Goal: Task Accomplishment & Management: Complete application form

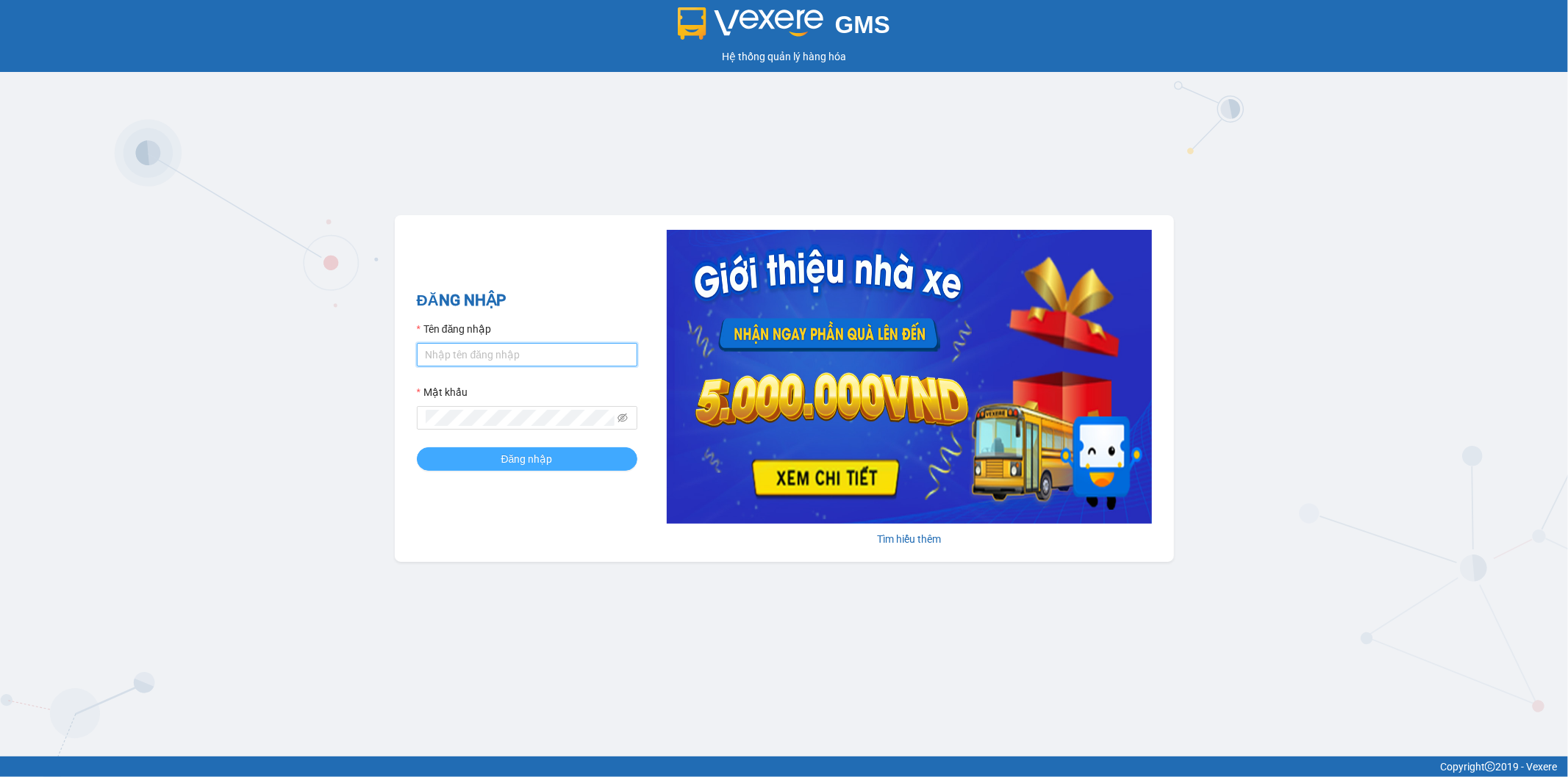
type input "ngoc.taithang"
click at [515, 463] on span "Đăng nhập" at bounding box center [527, 460] width 51 height 16
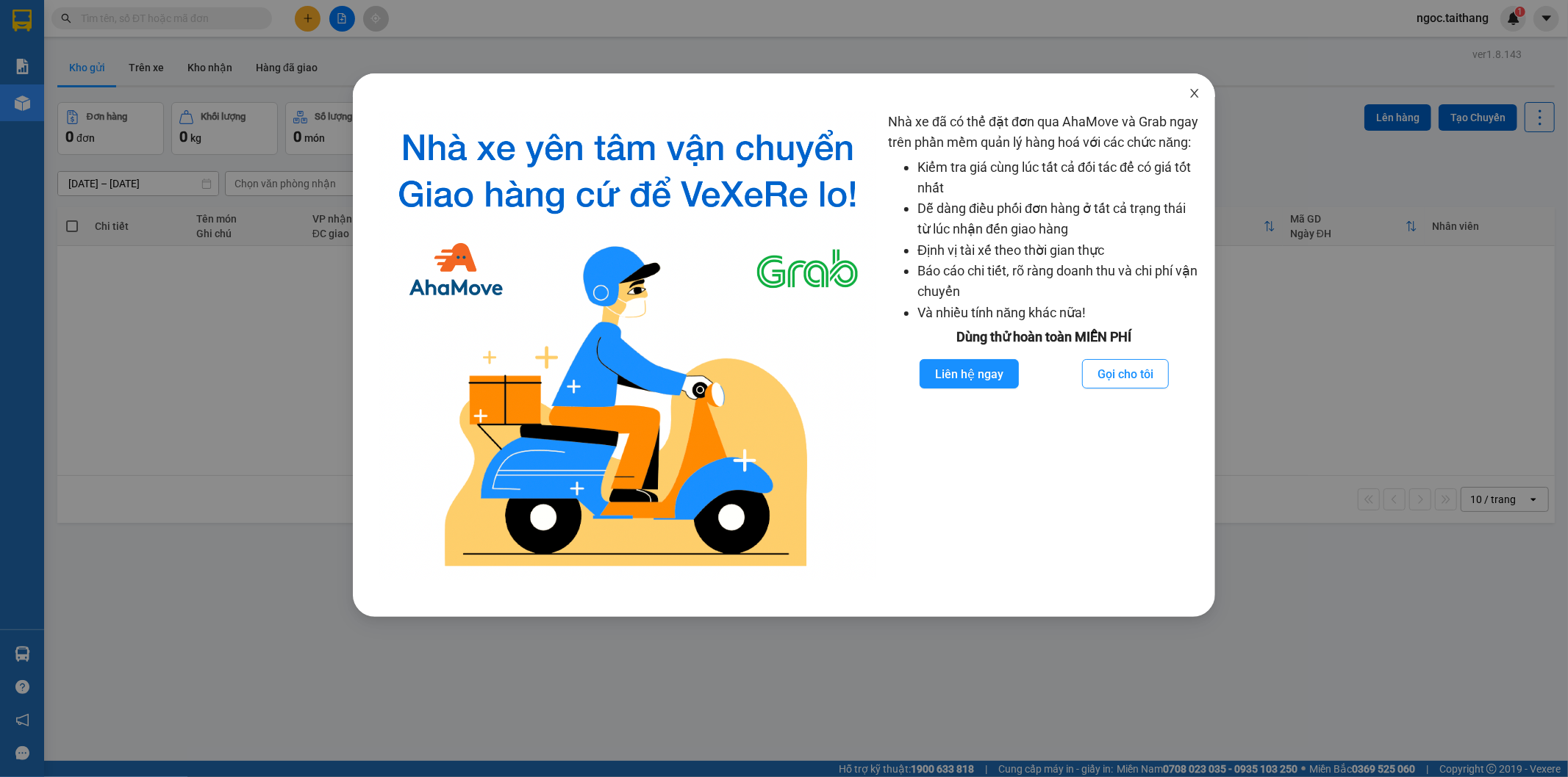
click at [1201, 92] on span "Close" at bounding box center [1194, 94] width 41 height 41
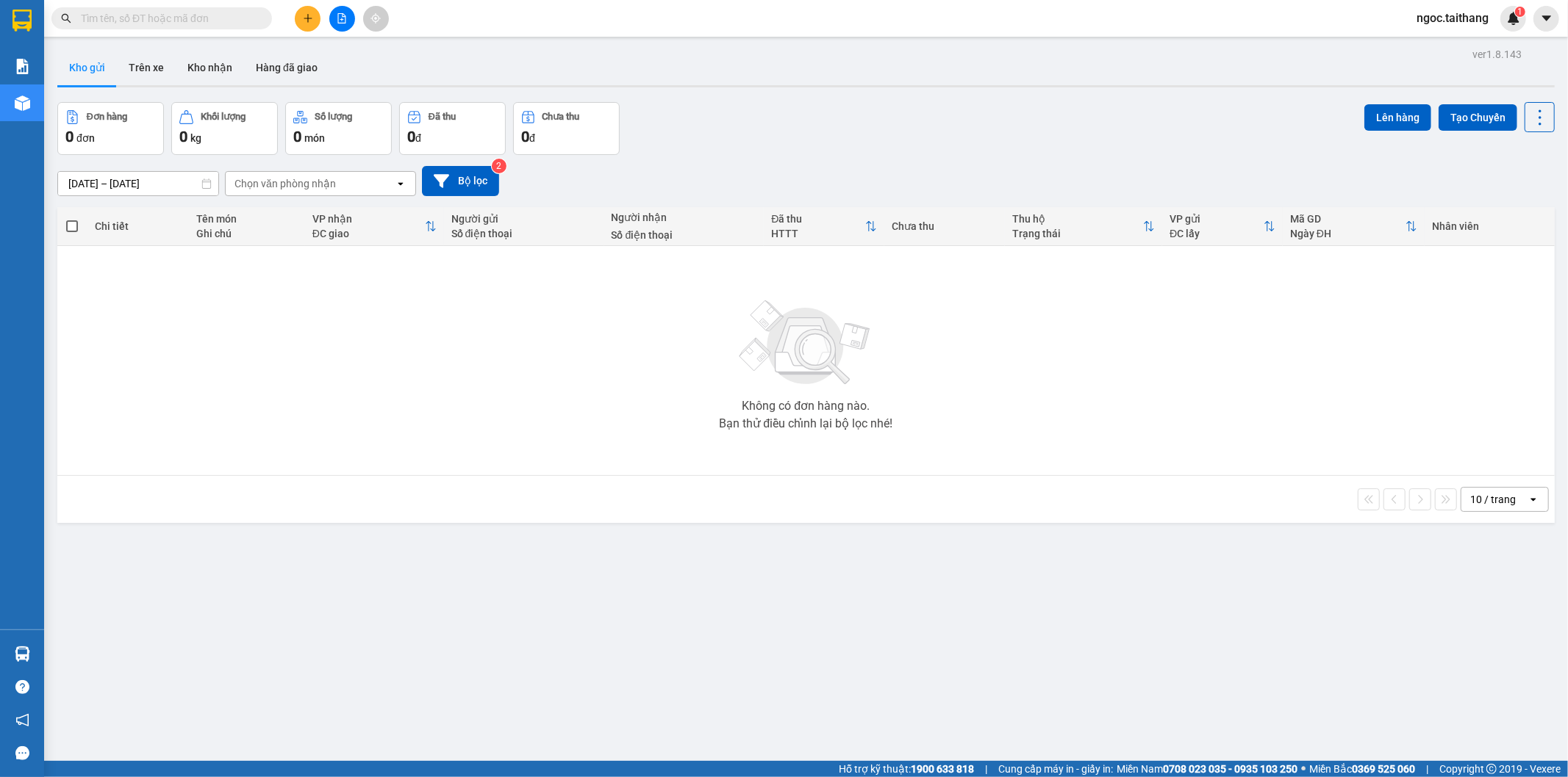
click at [312, 19] on icon "plus" at bounding box center [308, 19] width 10 height 10
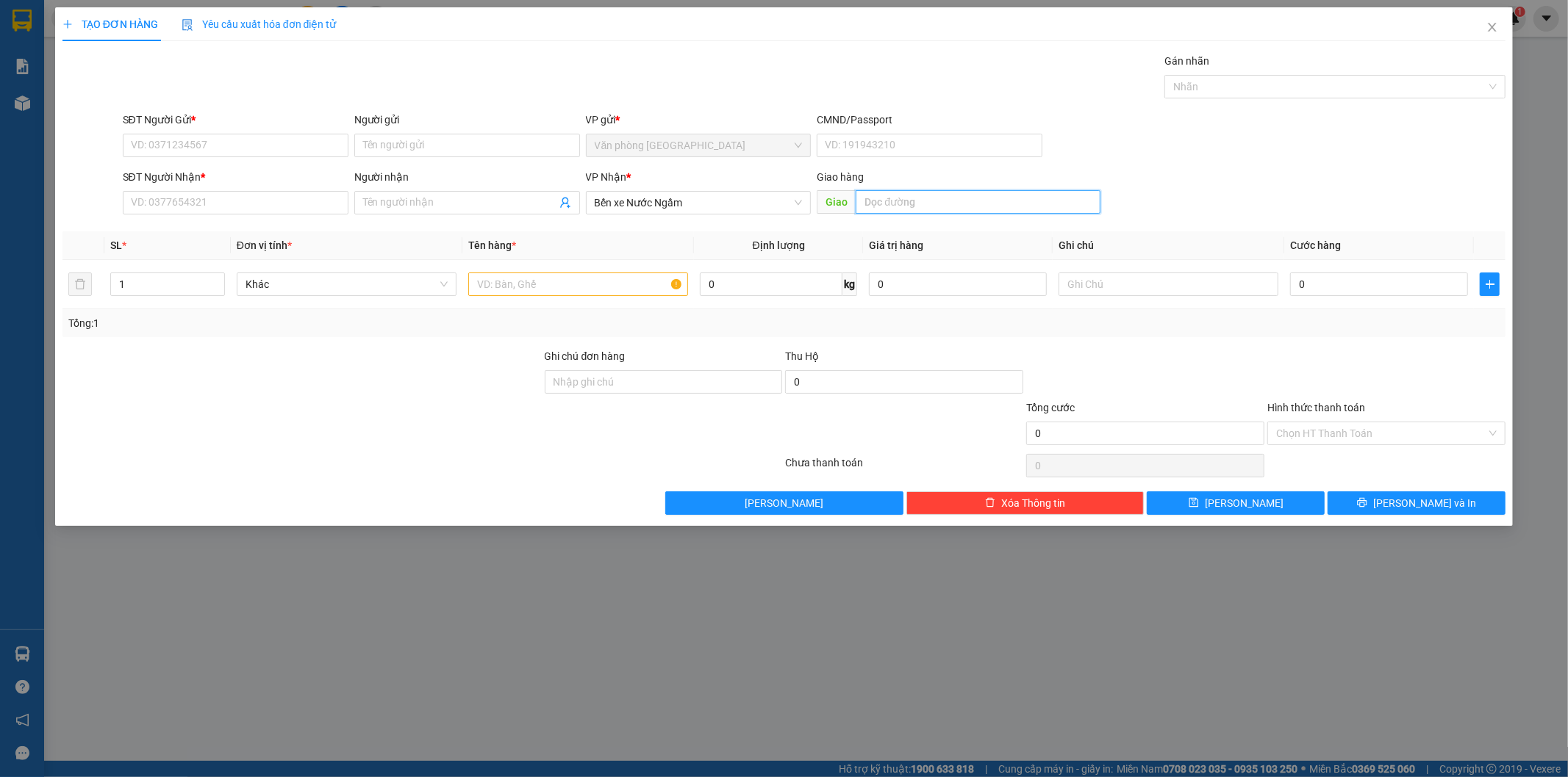
click at [862, 211] on input "text" at bounding box center [977, 202] width 245 height 24
type input "Cx Hưng Lợi"
click at [306, 148] on input "SĐT Người Gửi *" at bounding box center [235, 146] width 225 height 24
type input "0813602725"
click at [273, 207] on input "SĐT Người Nhận *" at bounding box center [235, 203] width 225 height 24
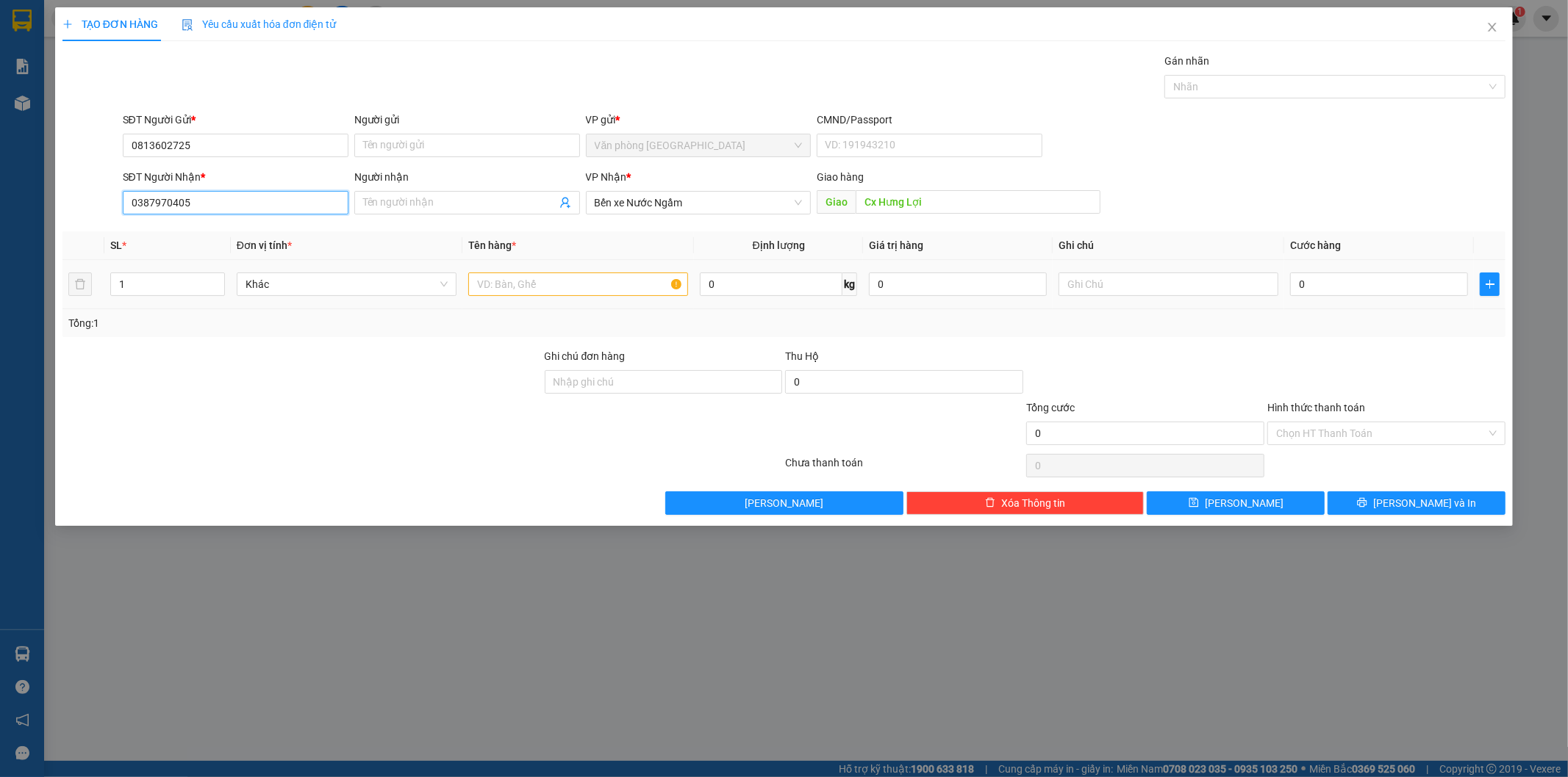
type input "0387970405"
click at [532, 287] on input "text" at bounding box center [577, 285] width 219 height 24
type input "1 Hộp (Cà)"
click at [1392, 284] on input "0" at bounding box center [1378, 285] width 178 height 24
type input "1"
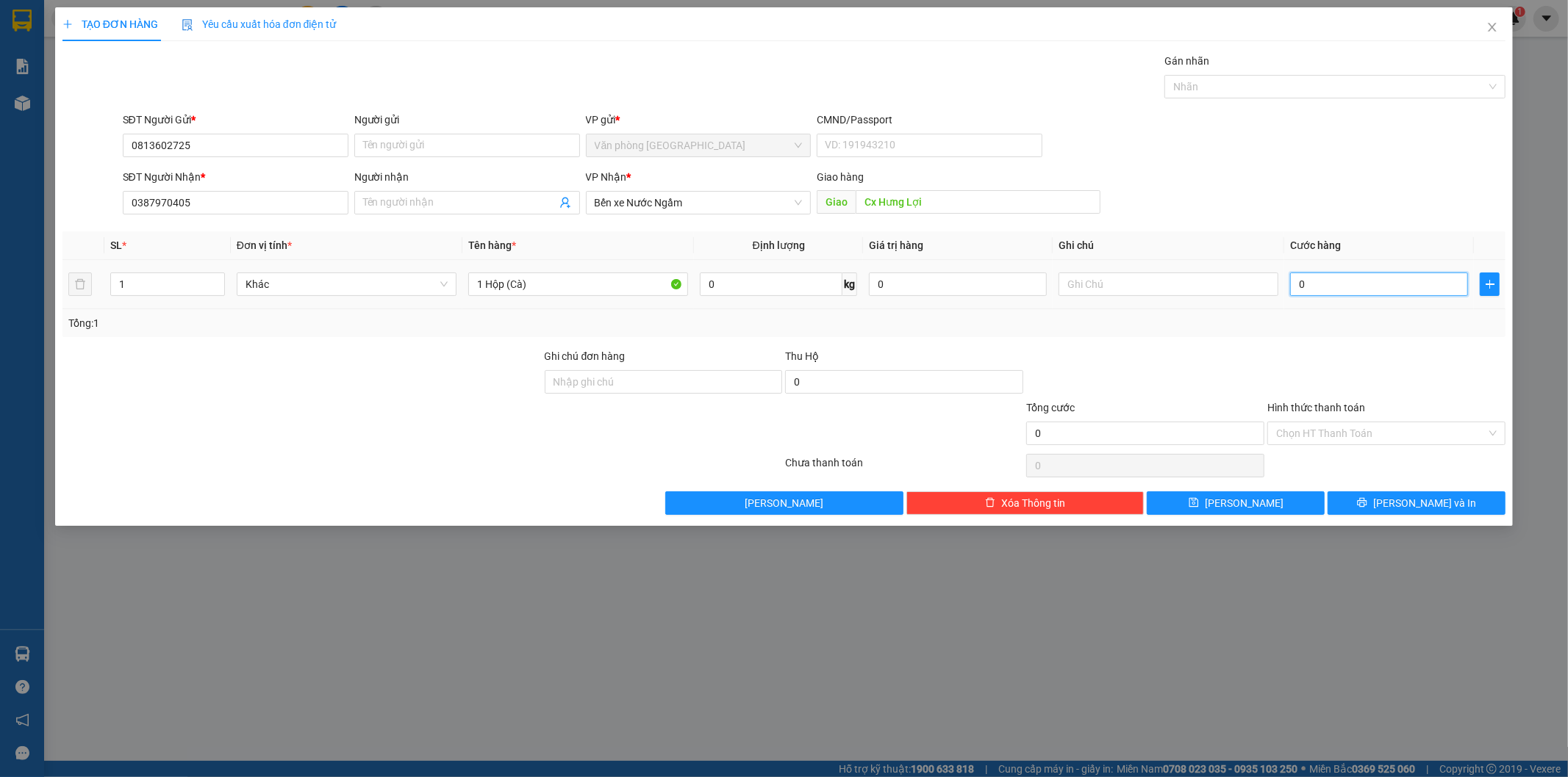
type input "1"
type input "10"
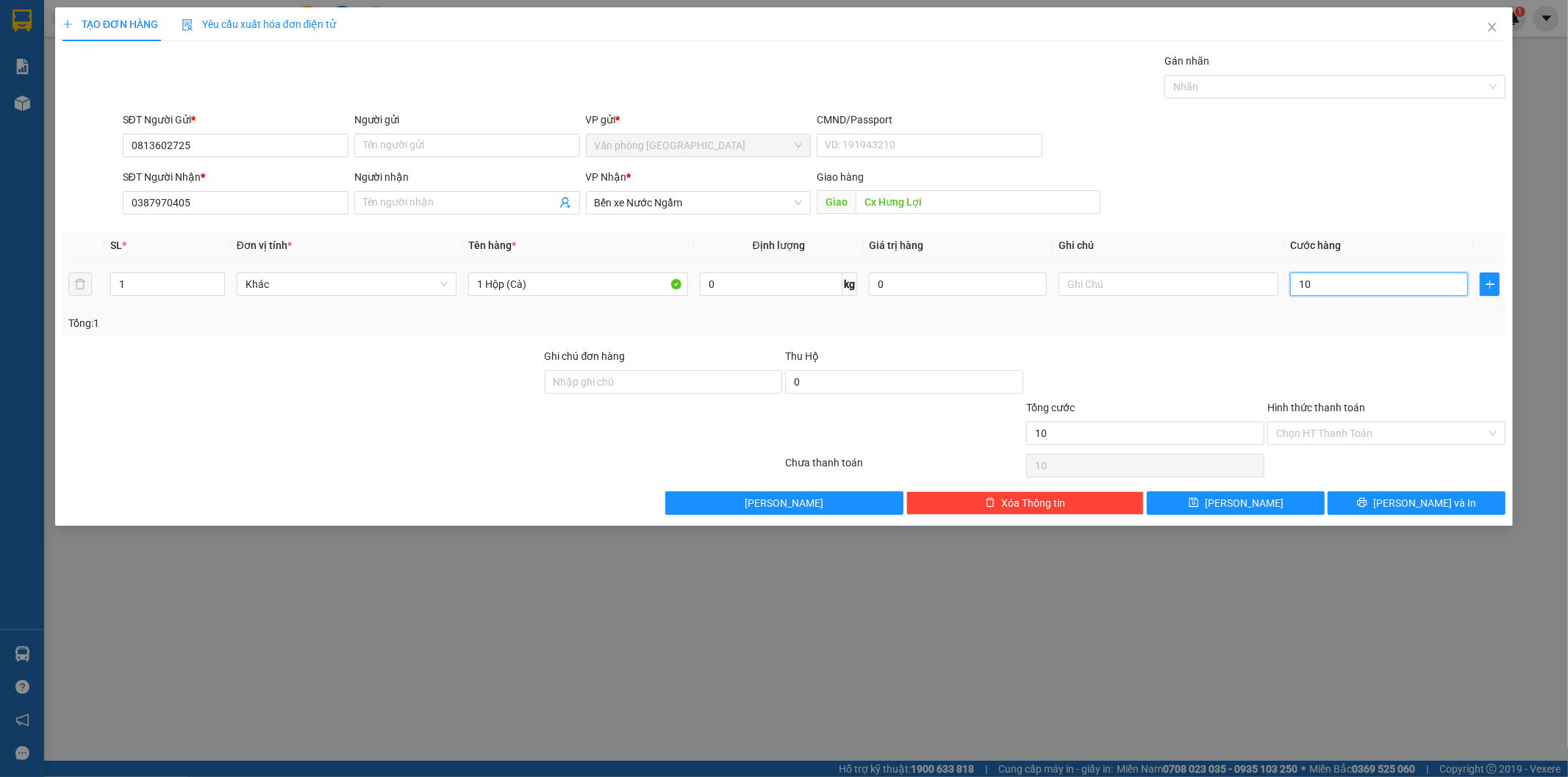
type input "100"
type input "100.000"
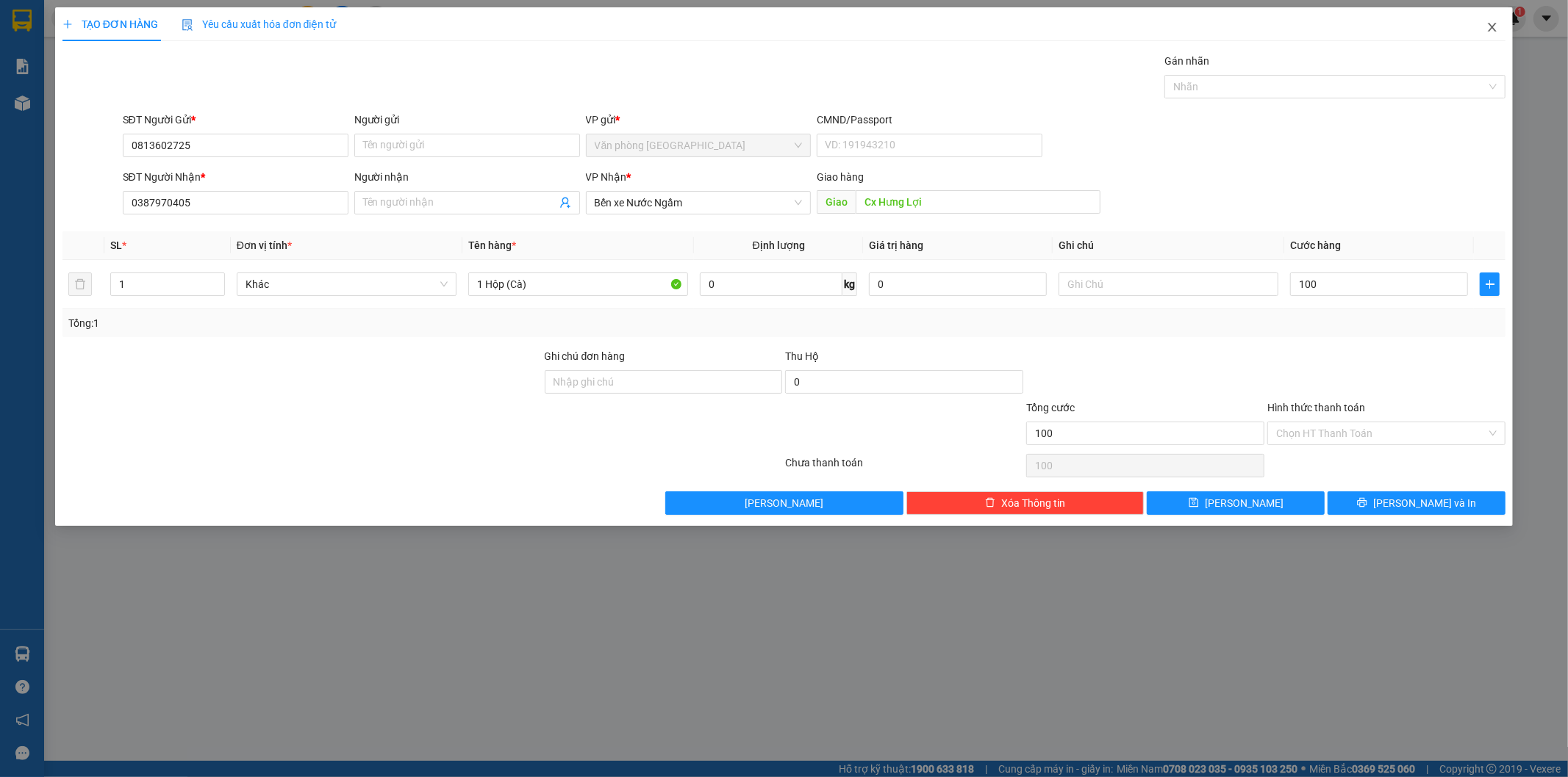
type input "100.000"
click at [1490, 17] on span "Close" at bounding box center [1491, 28] width 41 height 41
